Goal: Task Accomplishment & Management: Manage account settings

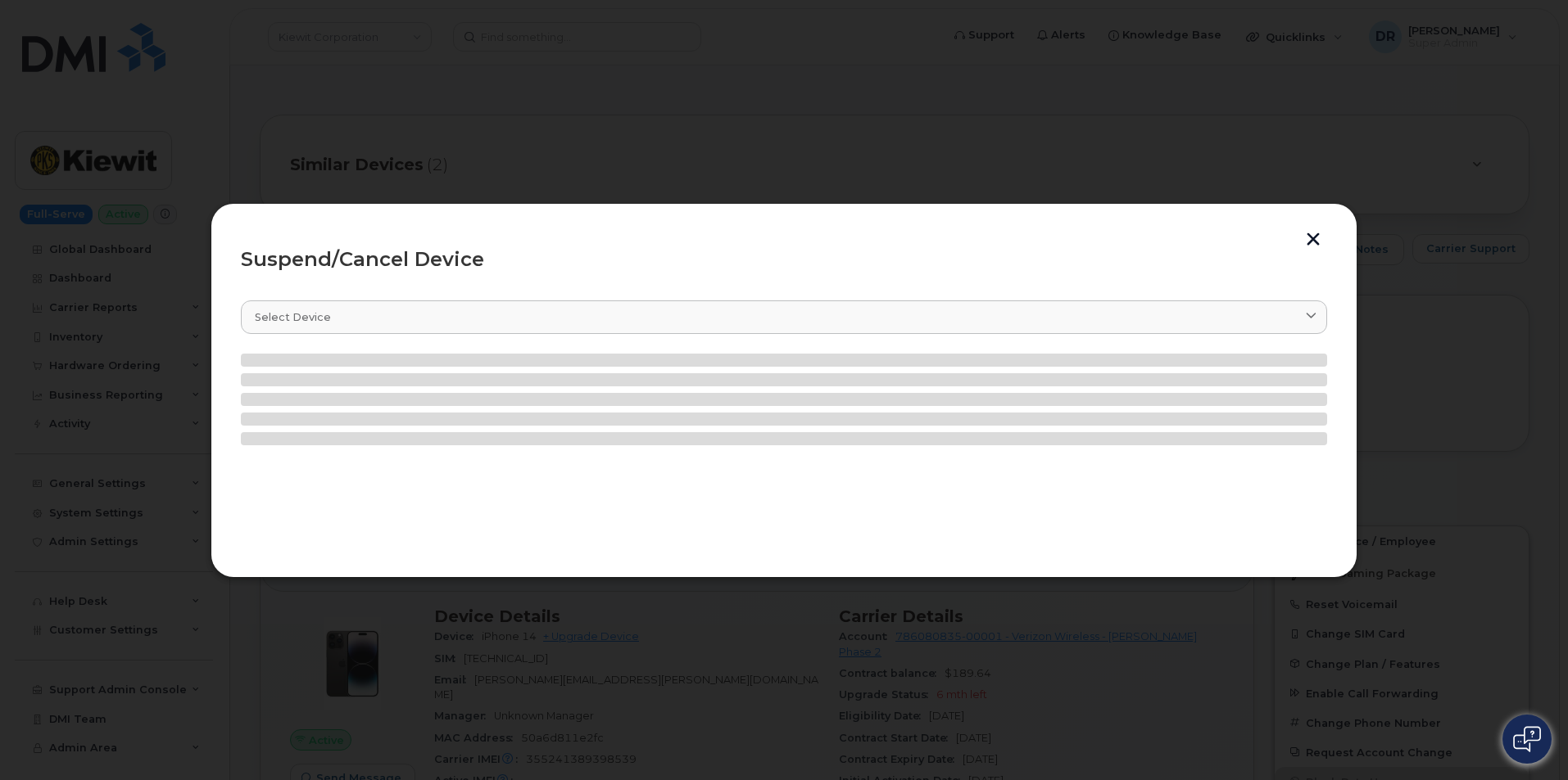
scroll to position [105, 0]
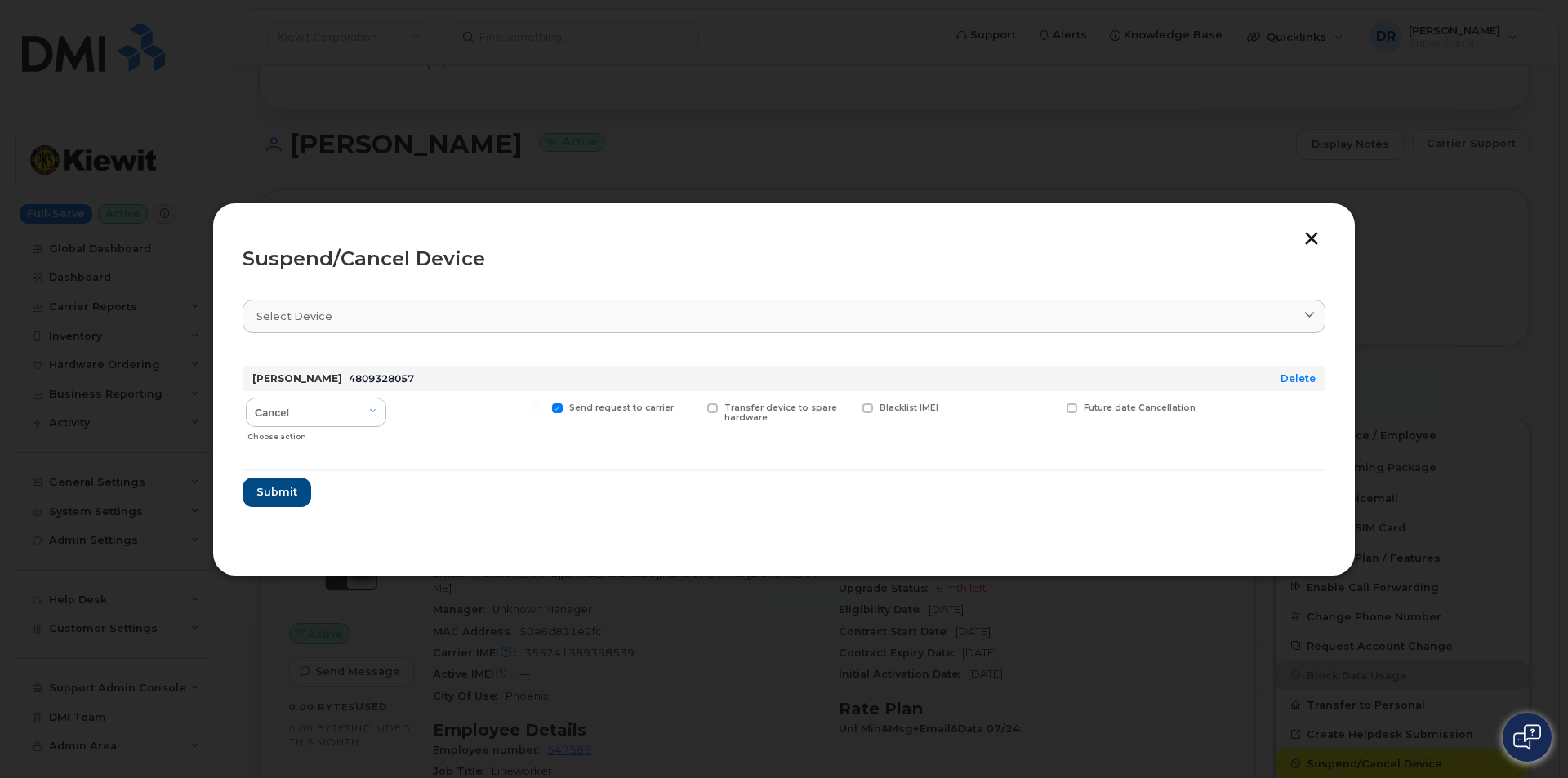
click at [541, 408] on input "Send request to carrier" at bounding box center [536, 407] width 8 height 8
checkbox input "false"
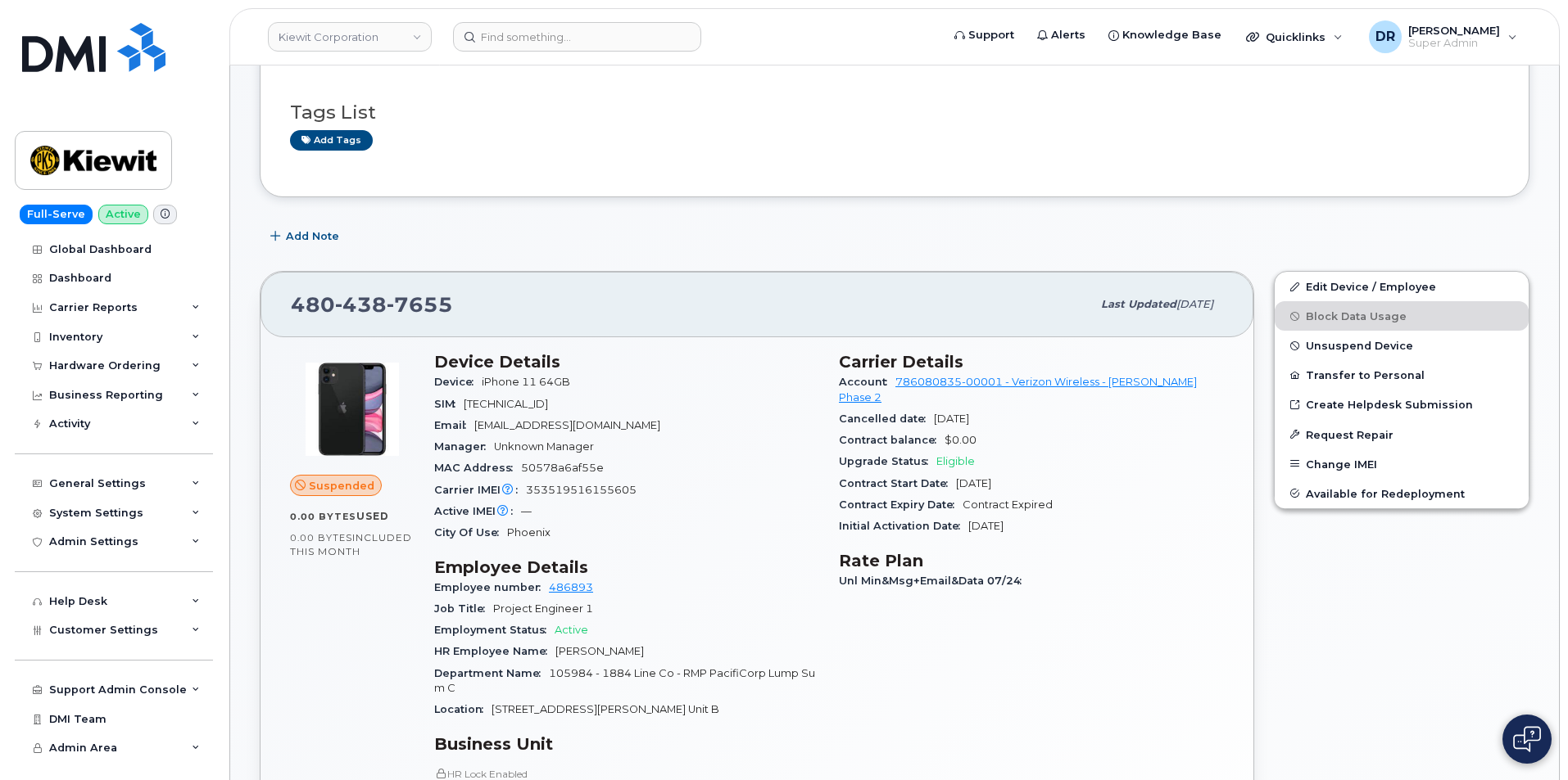
scroll to position [328, 0]
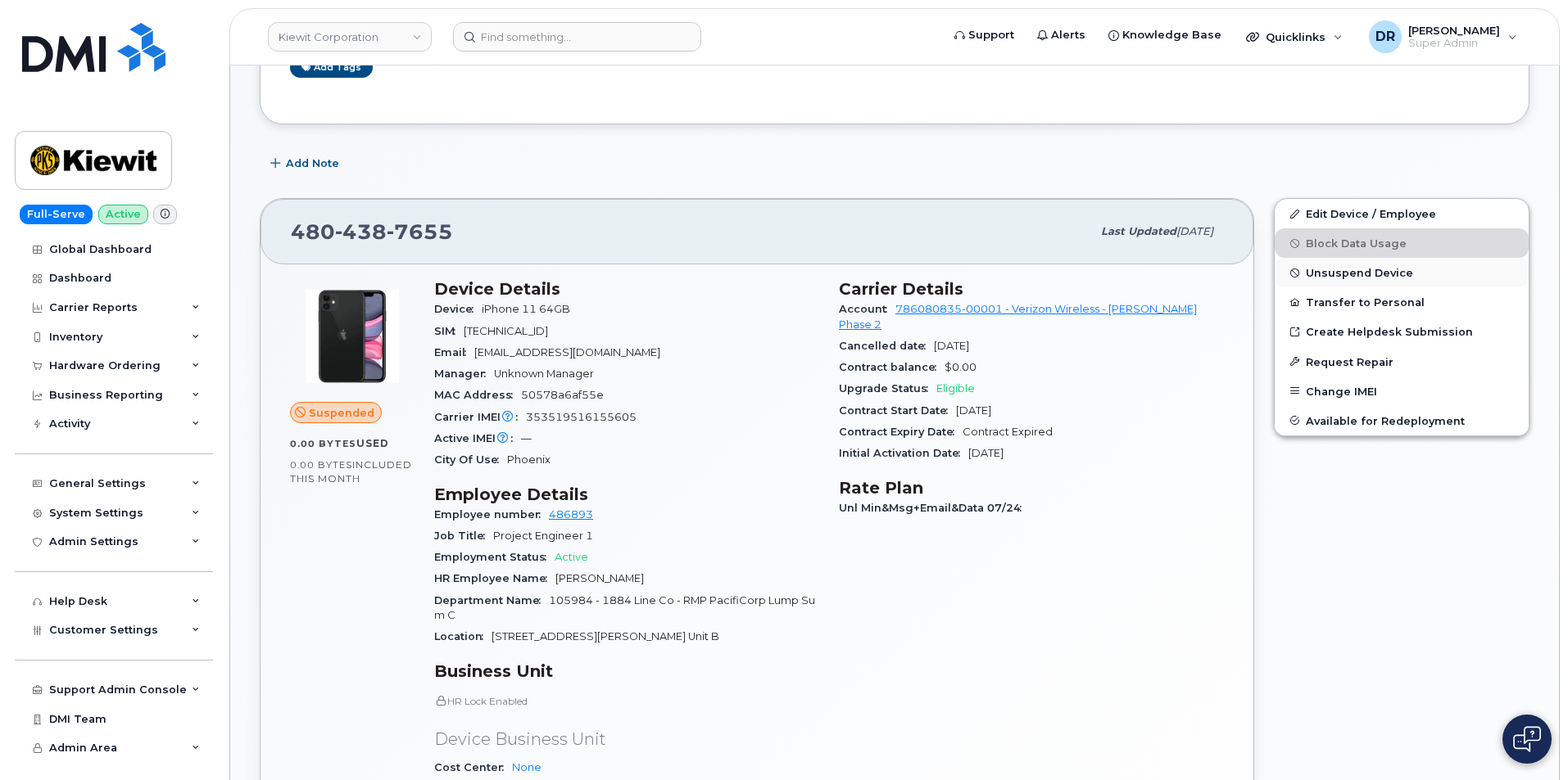
click at [1338, 273] on span "Unsuspend Device" at bounding box center [1360, 273] width 107 height 13
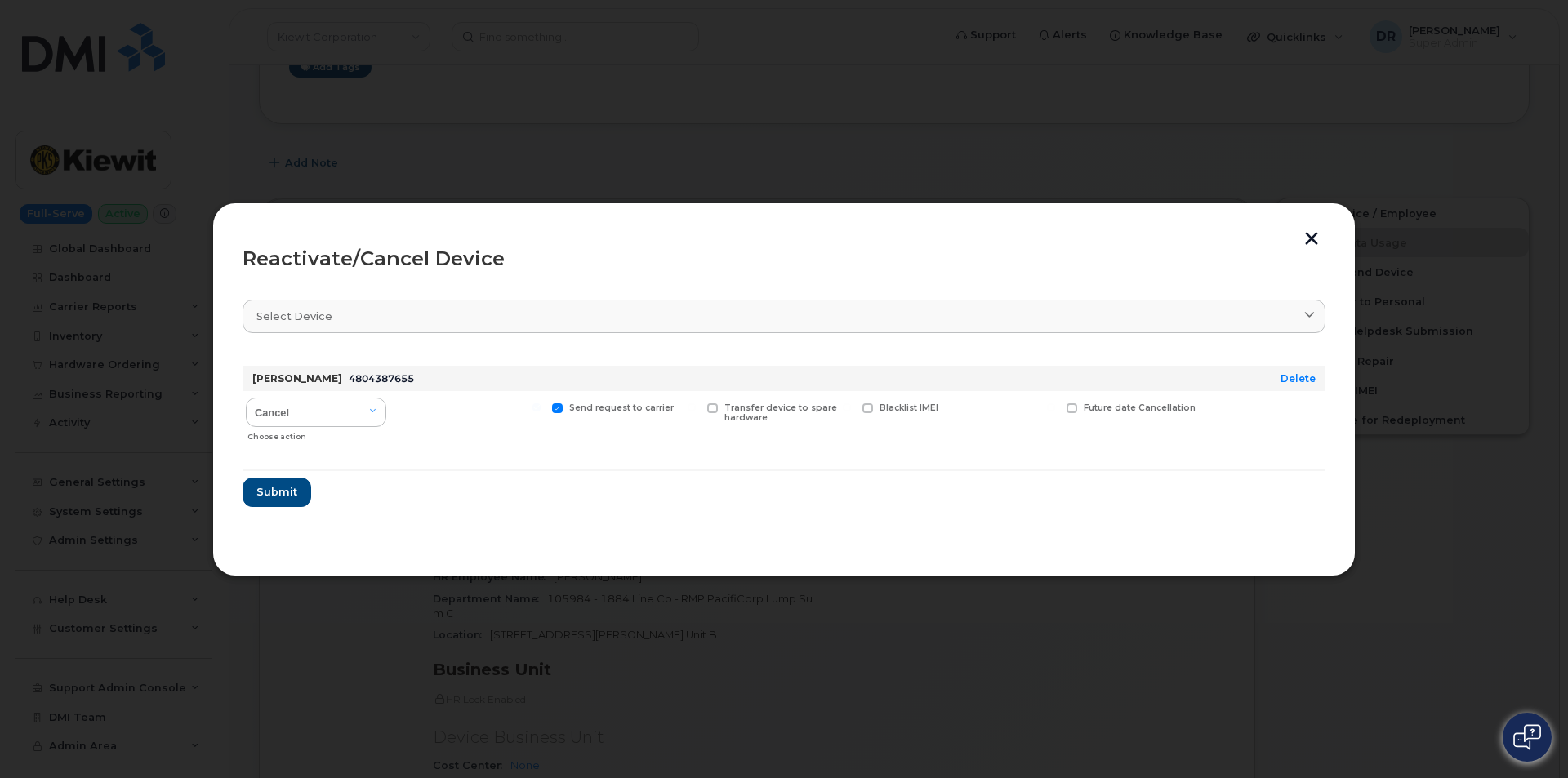
click at [1305, 233] on button "button" at bounding box center [1311, 240] width 24 height 17
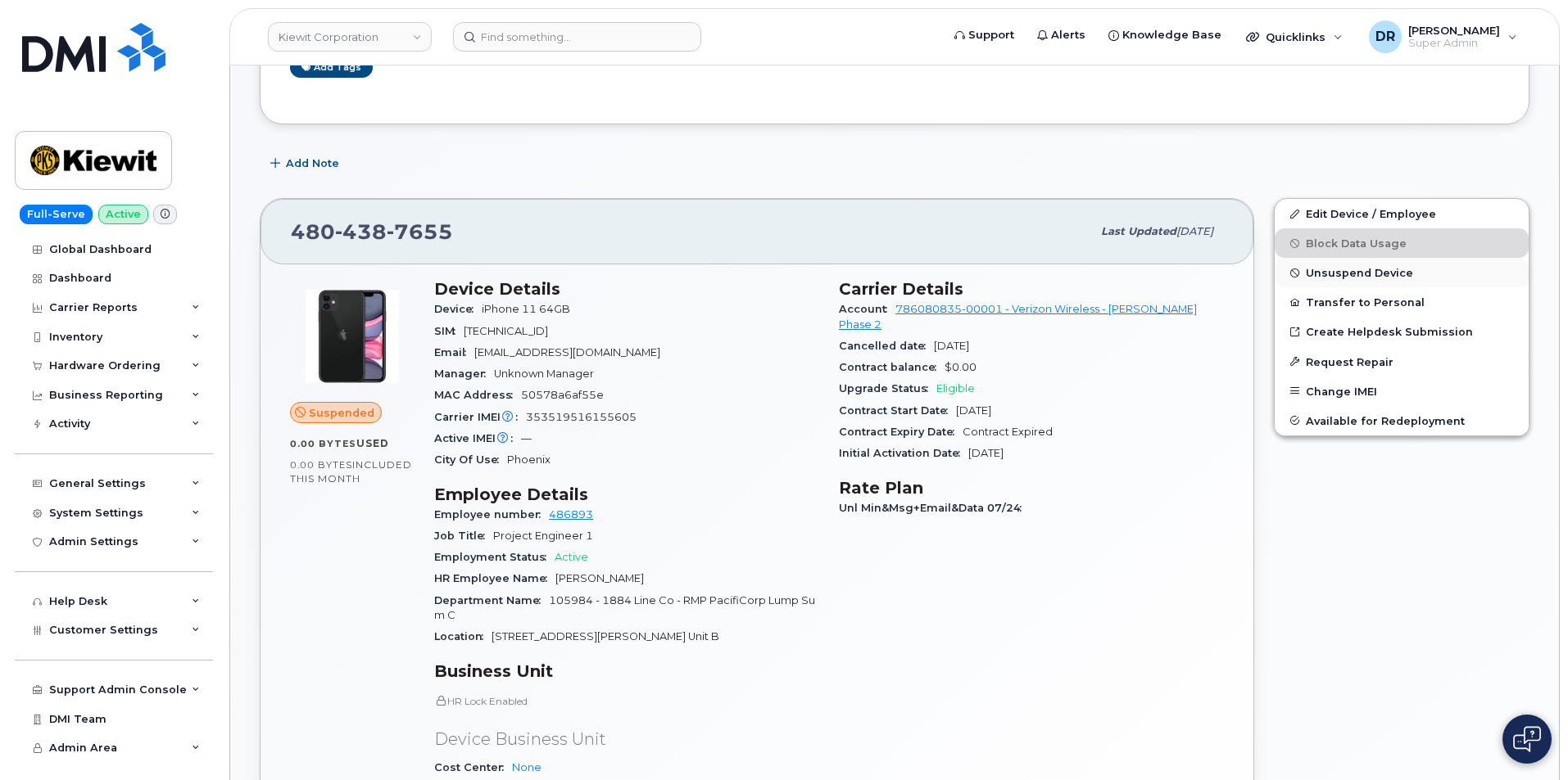
click at [1421, 274] on button "Unsuspend Device" at bounding box center [1402, 273] width 254 height 29
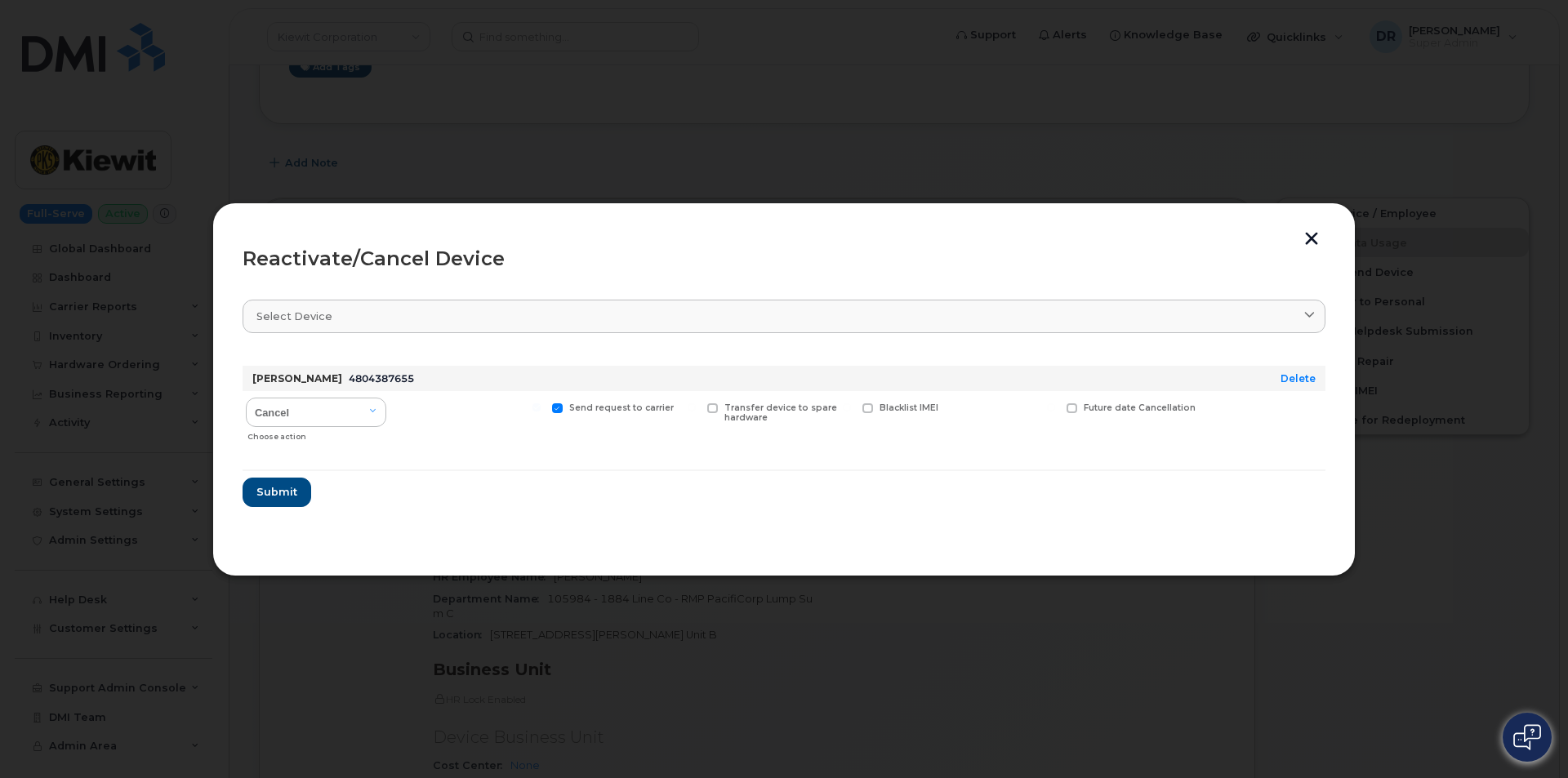
click at [560, 405] on span at bounding box center [558, 409] width 11 height 11
click at [541, 405] on input "Send request to carrier" at bounding box center [536, 407] width 8 height 8
checkbox input "false"
click at [298, 489] on button "Submit" at bounding box center [275, 492] width 67 height 29
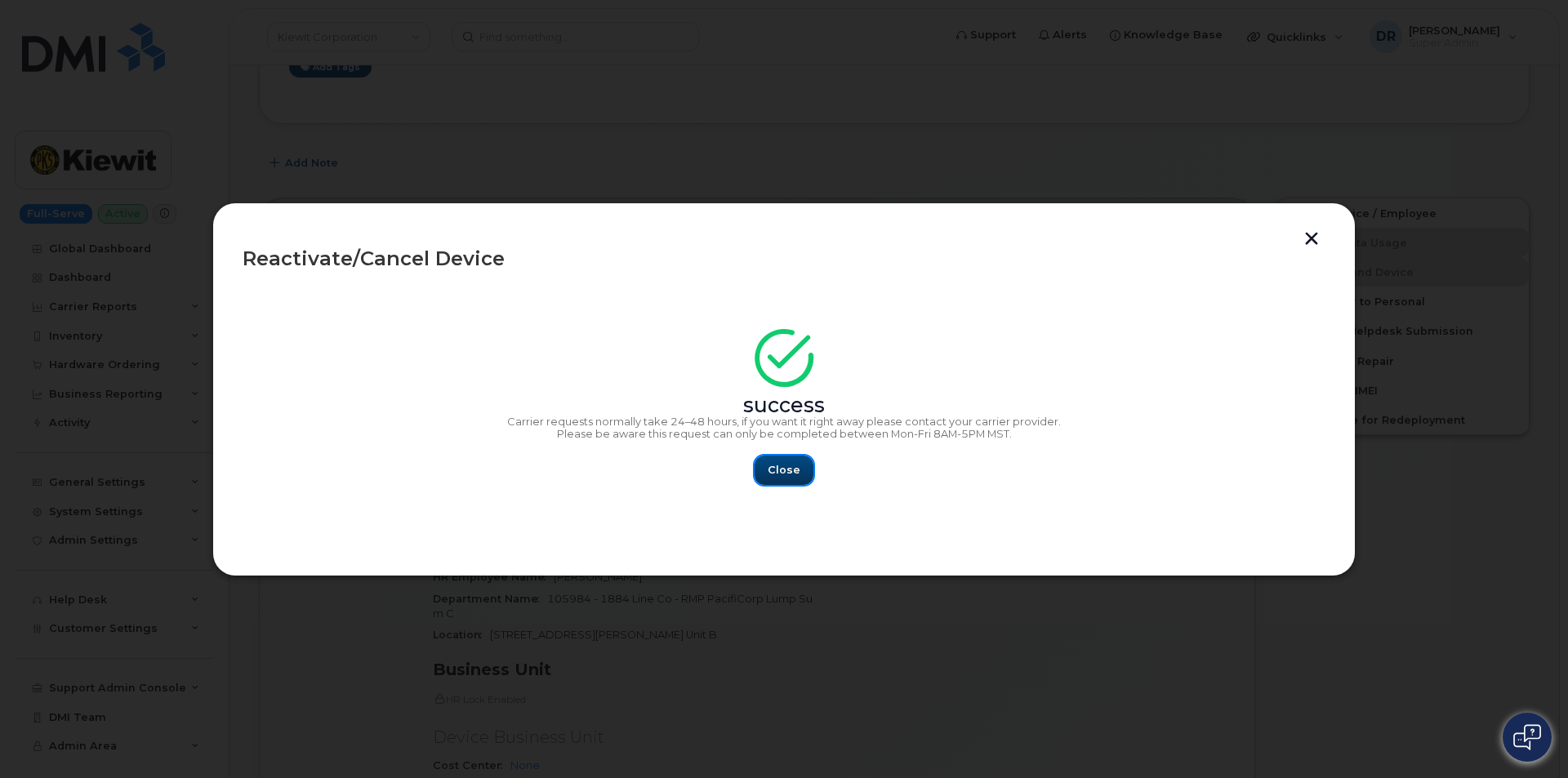
click at [780, 475] on span "Close" at bounding box center [783, 470] width 33 height 15
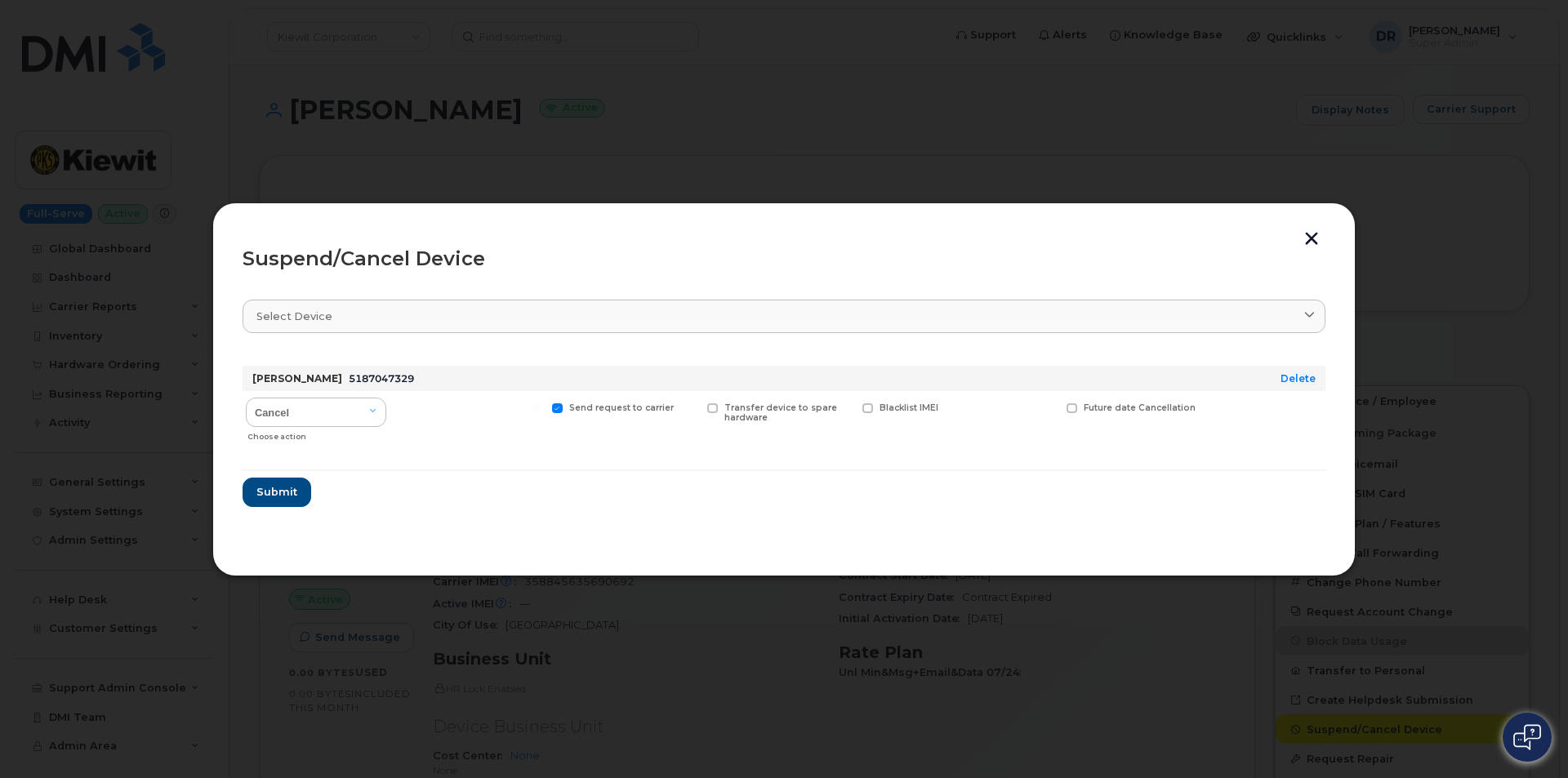
click at [541, 408] on input "Send request to carrier" at bounding box center [536, 407] width 8 height 8
checkbox input "false"
